Goal: Find specific page/section: Find specific page/section

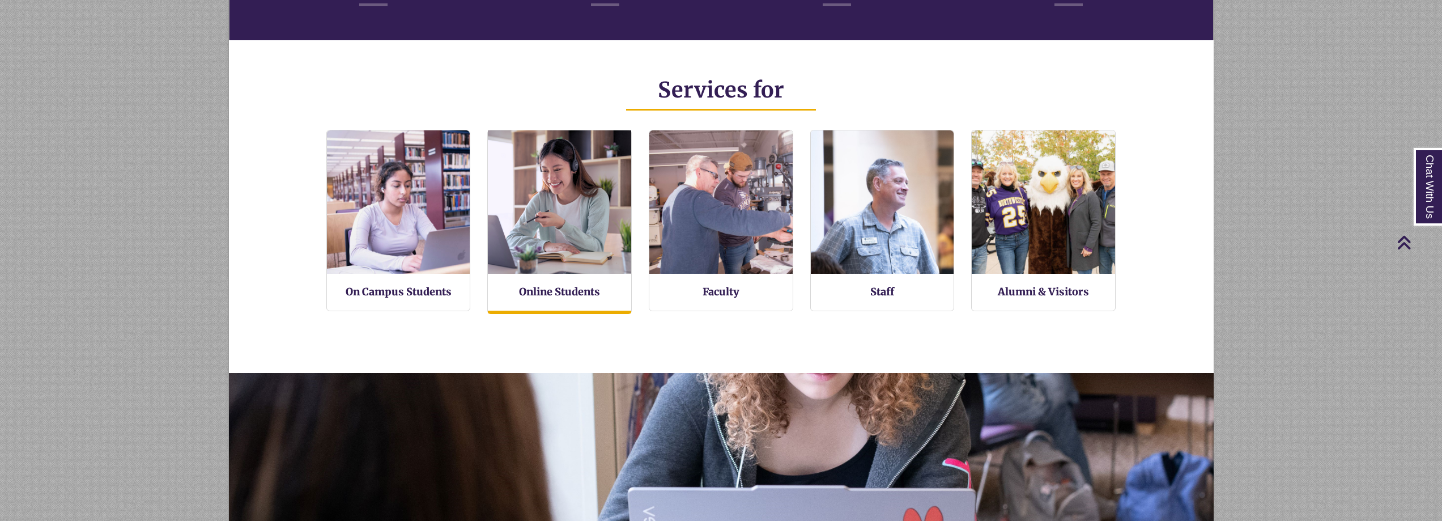
scroll to position [680, 0]
click at [551, 184] on img at bounding box center [560, 203] width 158 height 158
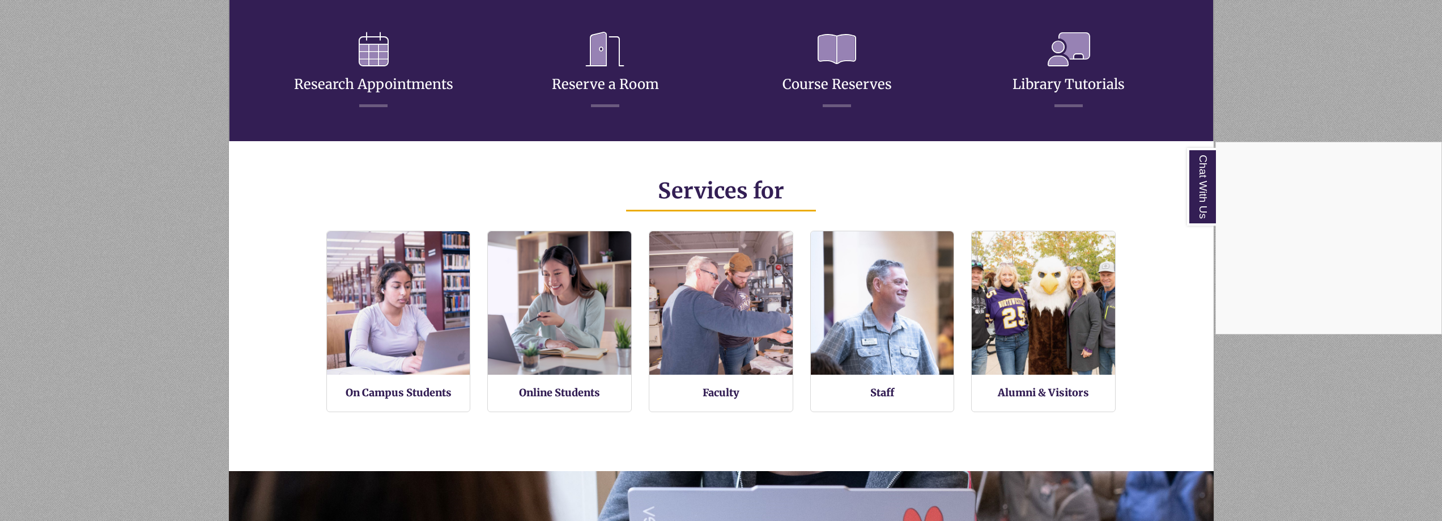
scroll to position [268, 985]
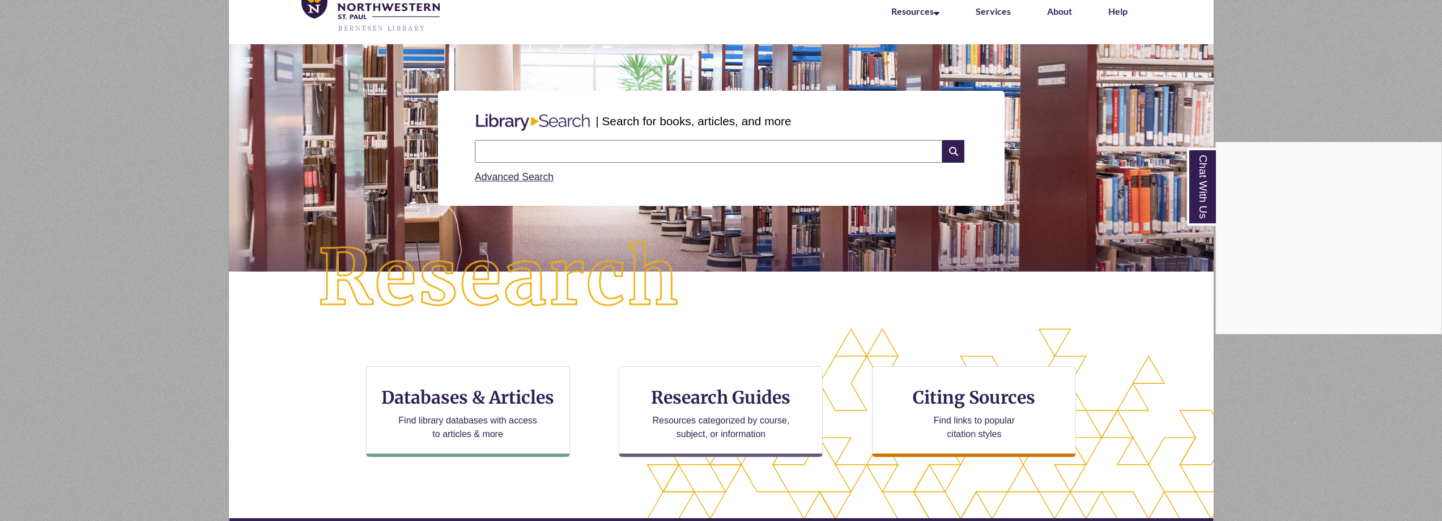
click at [630, 146] on div "Chat With Us" at bounding box center [721, 260] width 1442 height 521
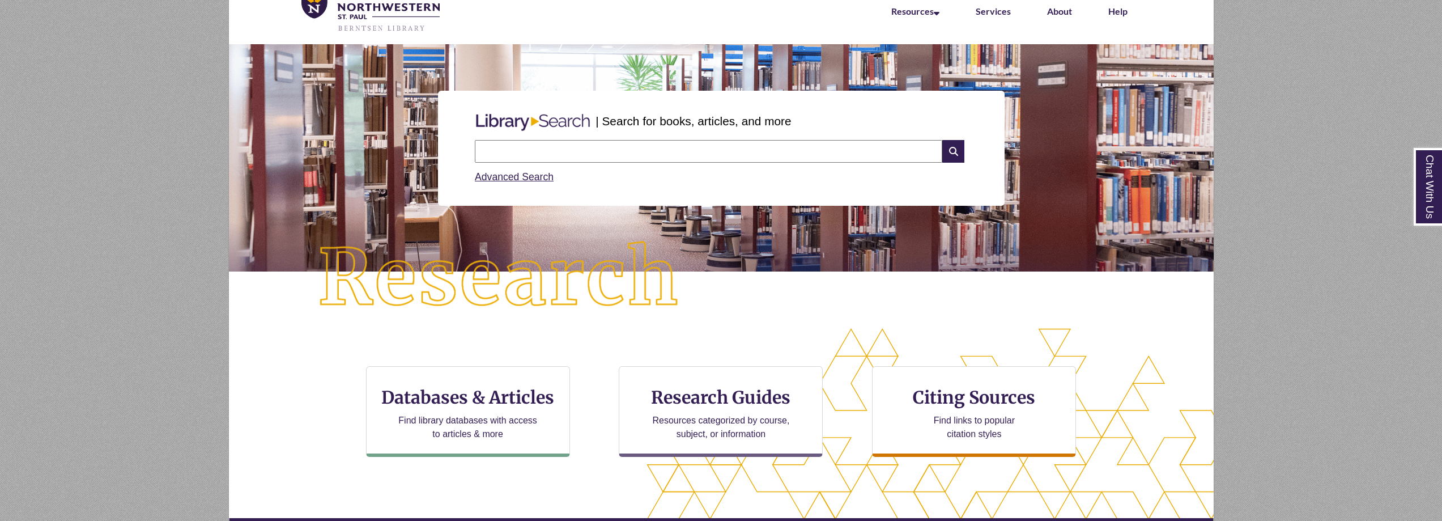
click at [629, 150] on input "text" at bounding box center [708, 151] width 467 height 23
type input "***"
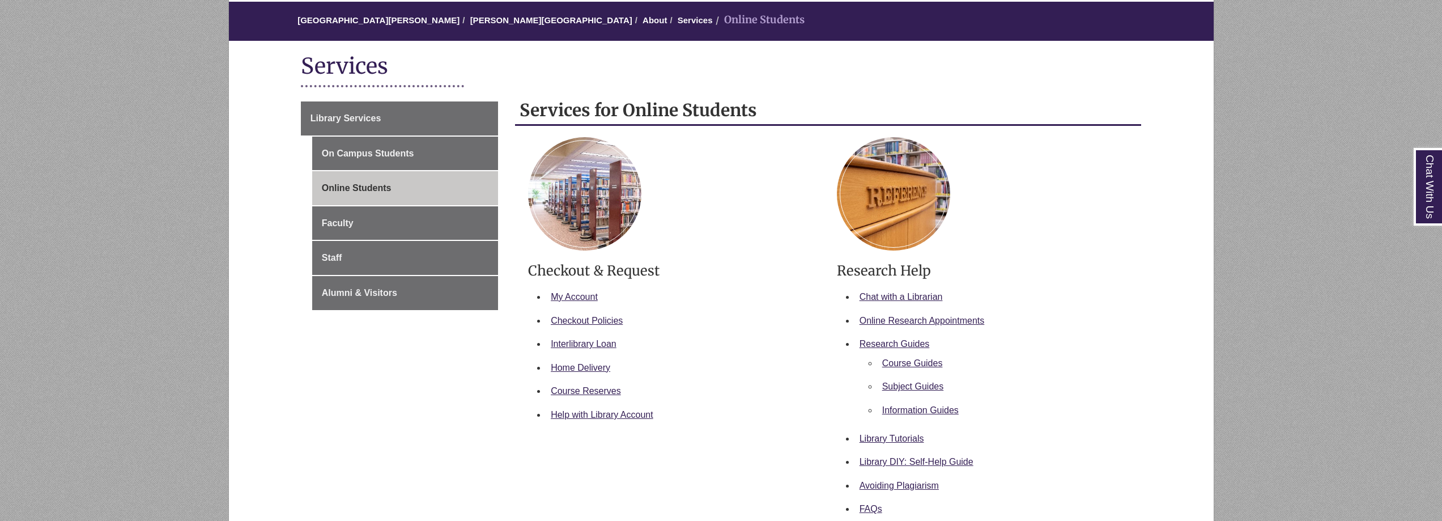
scroll to position [113, 0]
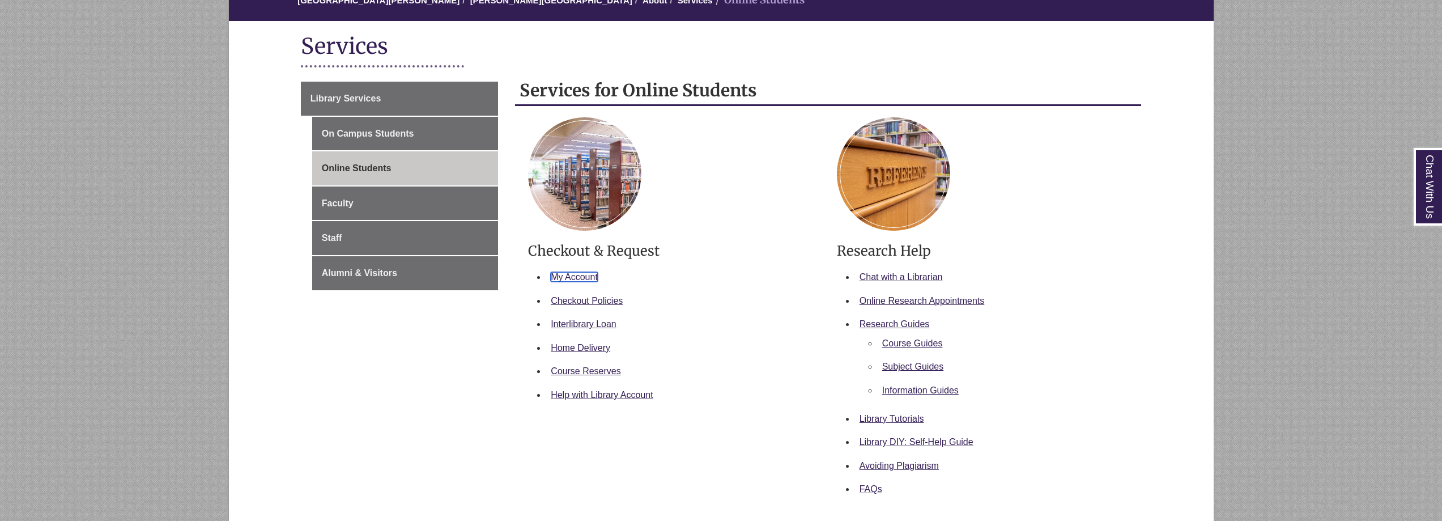
click at [577, 279] on link "My Account" at bounding box center [574, 277] width 47 height 10
